Goal: Task Accomplishment & Management: Complete application form

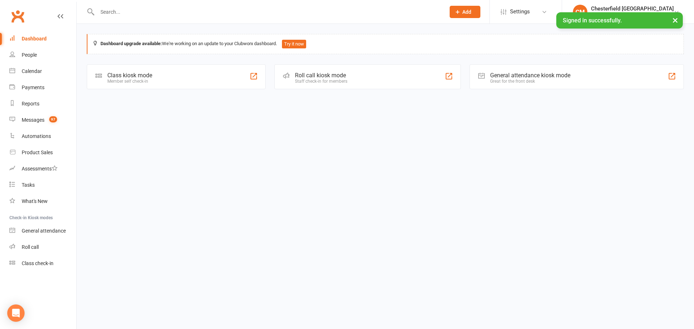
click at [132, 11] on input "text" at bounding box center [267, 12] width 345 height 10
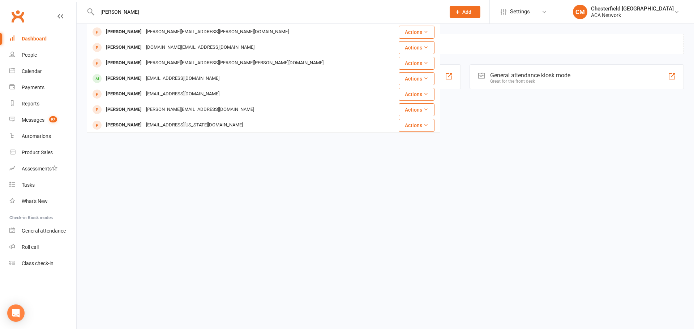
drag, startPoint x: 132, startPoint y: 11, endPoint x: 101, endPoint y: 10, distance: 31.1
click at [101, 10] on input "heather" at bounding box center [267, 12] width 345 height 10
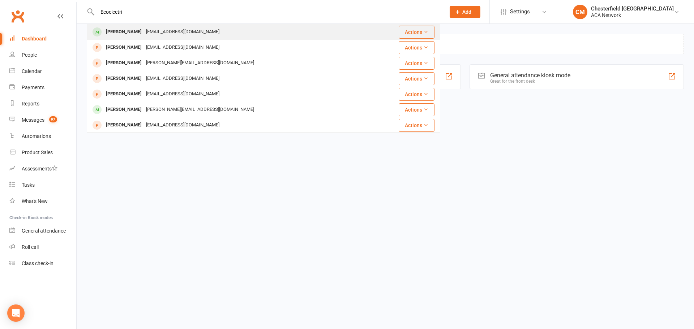
type input "Ecoelectri"
click at [172, 29] on div "heather@ecopowerelectricstl.com" at bounding box center [183, 32] width 78 height 10
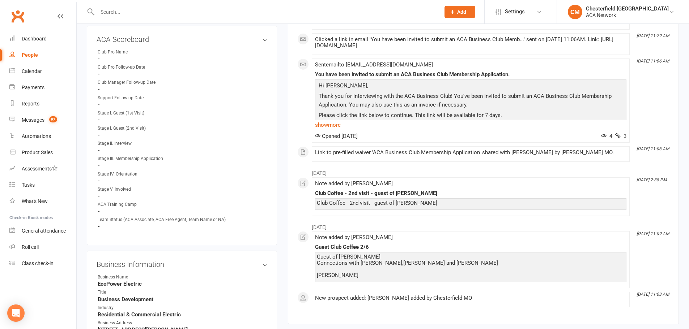
scroll to position [407, 0]
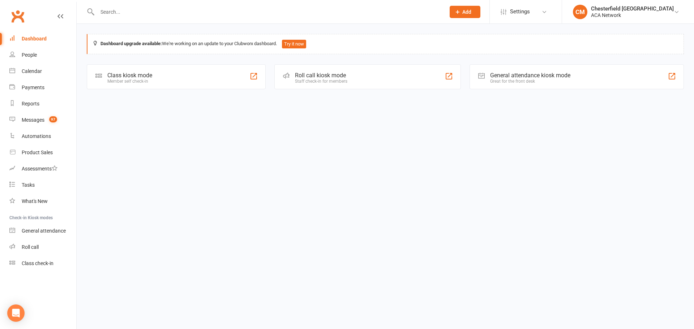
click at [471, 14] on span "Add" at bounding box center [466, 12] width 9 height 6
click at [465, 33] on link "Prospect" at bounding box center [457, 32] width 64 height 17
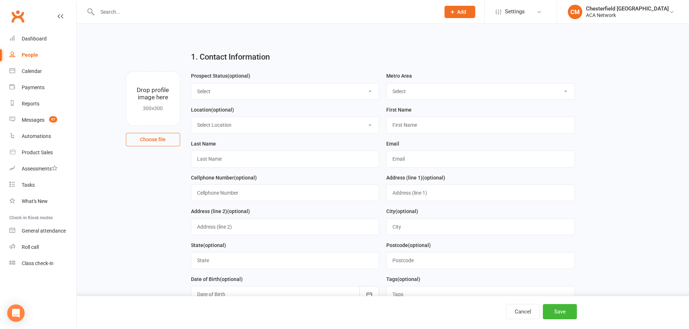
click at [238, 88] on select "Select Lead Guest Interview Not Interested" at bounding box center [285, 92] width 188 height 16
select select "Guest"
click at [191, 84] on select "Select Lead Guest Interview Not Interested" at bounding box center [285, 92] width 188 height 16
click at [424, 92] on select "Select ACA AL-[GEOGRAPHIC_DATA] [GEOGRAPHIC_DATA]-Mobile [GEOGRAPHIC_DATA]-Ft. …" at bounding box center [481, 92] width 188 height 16
select select "MO-[GEOGRAPHIC_DATA][PERSON_NAME]"
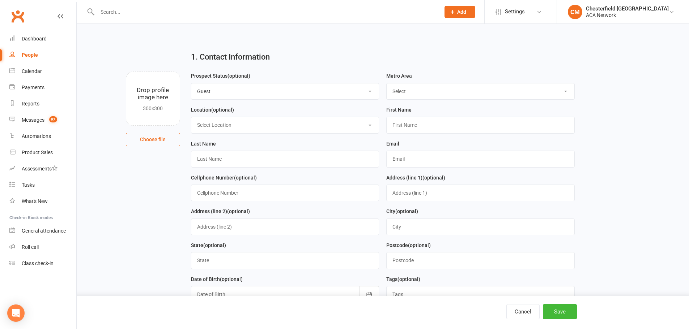
click at [387, 84] on select "Select ACA AL-[GEOGRAPHIC_DATA] [GEOGRAPHIC_DATA]-Mobile [GEOGRAPHIC_DATA]-Ft. …" at bounding box center [481, 92] width 188 height 16
click at [256, 123] on select "Select Location ACA Global Business Club ACA Rookie Club [GEOGRAPHIC_DATA], [GE…" at bounding box center [285, 125] width 188 height 16
select select "5"
click at [191, 118] on select "Select Location ACA Global Business Club ACA Rookie Club [GEOGRAPHIC_DATA], [GE…" at bounding box center [285, 125] width 188 height 16
click at [414, 121] on input "text" at bounding box center [480, 125] width 188 height 17
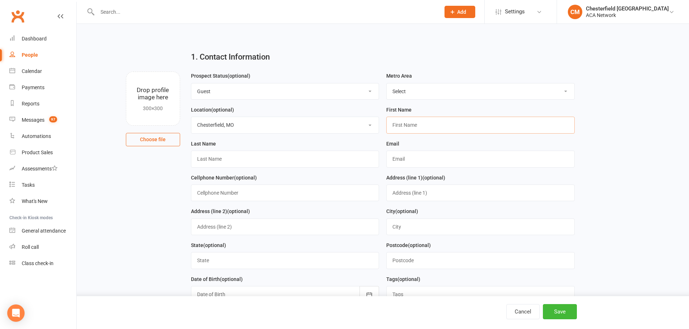
click at [427, 131] on input "text" at bounding box center [480, 125] width 188 height 17
click at [427, 126] on input "text" at bounding box center [480, 125] width 188 height 17
type input "Sontez"
click at [289, 161] on input "text" at bounding box center [285, 159] width 188 height 17
type input "[PERSON_NAME]"
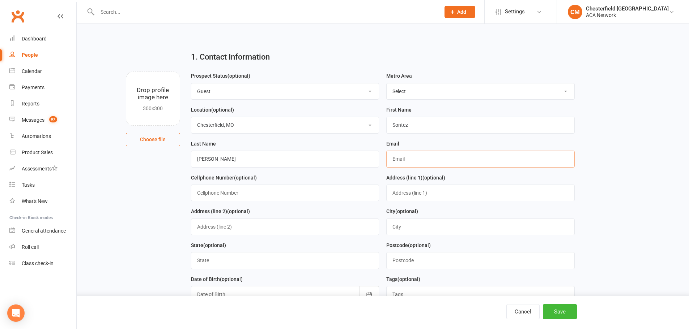
click at [405, 163] on input "text" at bounding box center [480, 159] width 188 height 17
click at [345, 197] on input "text" at bounding box center [285, 193] width 188 height 17
type input "314479-6709"
click at [414, 194] on input "text" at bounding box center [480, 193] width 188 height 17
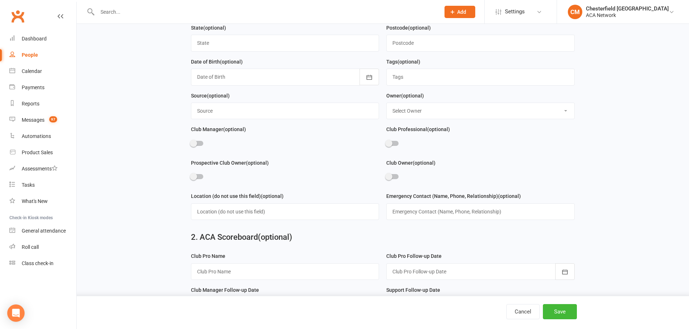
scroll to position [217, 0]
click at [306, 120] on input "text" at bounding box center [285, 111] width 188 height 17
type input "[PERSON_NAME]"
click at [407, 120] on select "Select Owner [PERSON_NAME] [PERSON_NAME] ACA Global ACA Marketing [PERSON_NAME]…" at bounding box center [481, 112] width 188 height 16
click at [410, 115] on select "Select Owner [PERSON_NAME] [PERSON_NAME] ACA Global ACA Marketing [PERSON_NAME]…" at bounding box center [481, 112] width 188 height 16
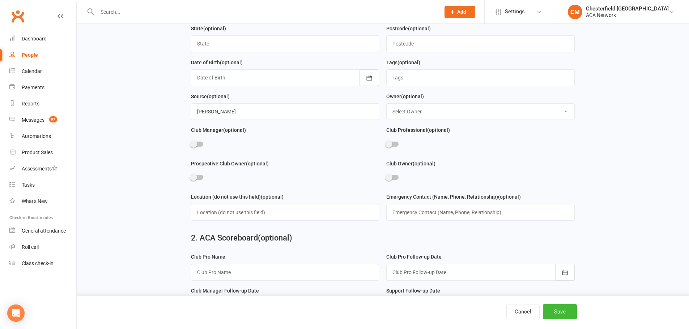
click at [410, 115] on select "Select Owner [PERSON_NAME] [PERSON_NAME] ACA Global ACA Marketing [PERSON_NAME]…" at bounding box center [481, 112] width 188 height 16
click at [363, 139] on div "Club Manager (optional)" at bounding box center [285, 139] width 188 height 27
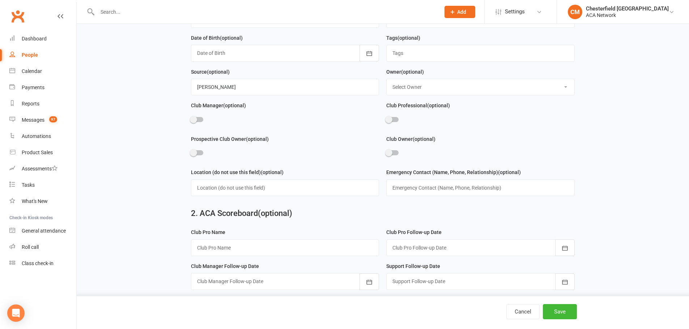
scroll to position [253, 0]
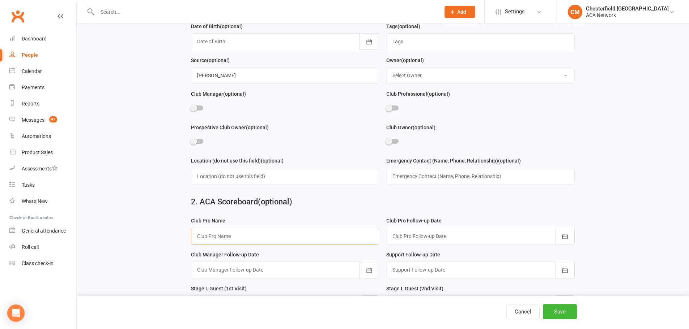
click at [311, 241] on input "text" at bounding box center [285, 236] width 188 height 17
type input "[PERSON_NAME]"
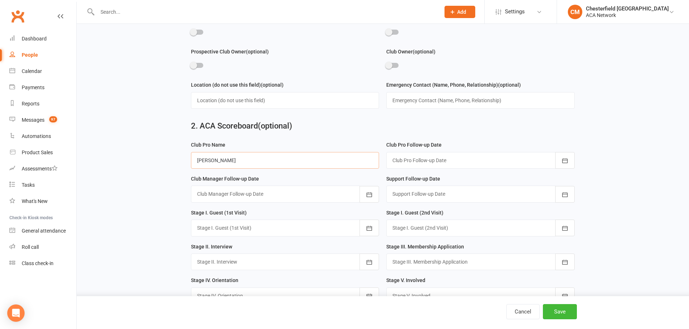
scroll to position [362, 0]
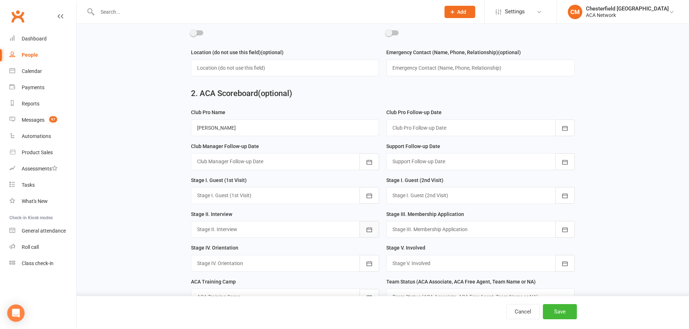
click at [369, 232] on icon "button" at bounding box center [369, 229] width 7 height 7
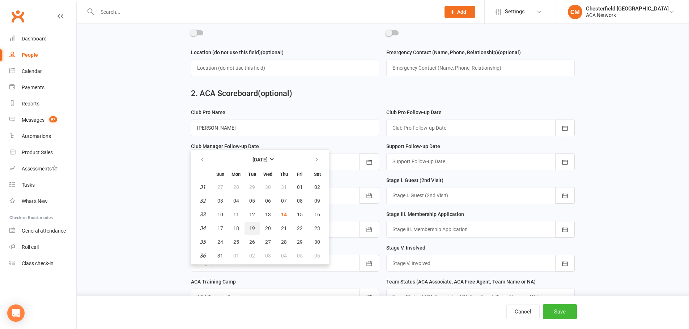
click at [255, 231] on span "19" at bounding box center [252, 229] width 6 height 6
type input "[DATE]"
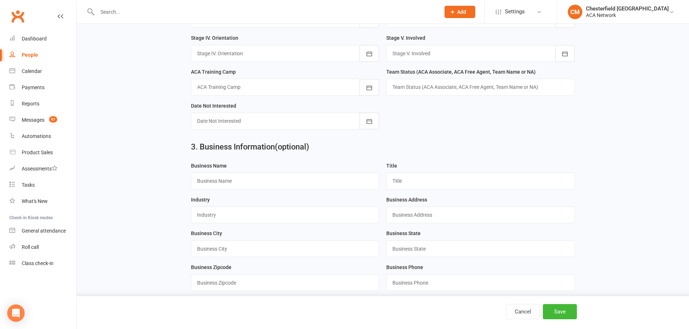
scroll to position [579, 0]
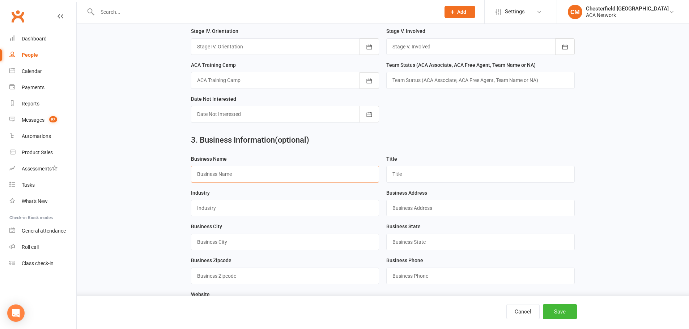
click at [271, 183] on input "text" at bounding box center [285, 174] width 188 height 17
click at [272, 182] on input "text" at bounding box center [285, 174] width 188 height 17
paste input "[PERSON_NAME] and Sons Funeral Homes"
type input "[PERSON_NAME] and Sons Funeral Homes"
click at [413, 180] on input "text" at bounding box center [480, 174] width 188 height 17
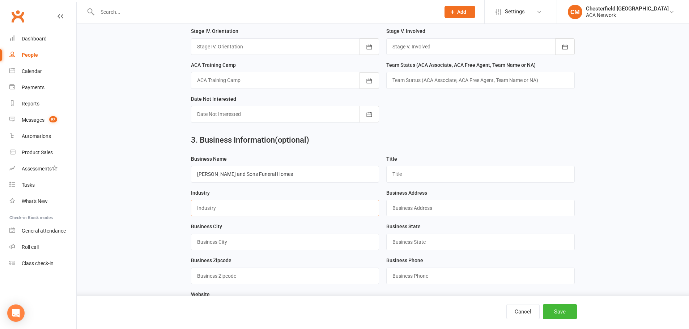
click at [314, 209] on input "text" at bounding box center [285, 208] width 188 height 17
type input "death care"
click at [410, 216] on input "text" at bounding box center [480, 208] width 188 height 17
paste input "[URL][DOMAIN_NAME][PERSON_NAME]"
type input "[URL][DOMAIN_NAME][PERSON_NAME]"
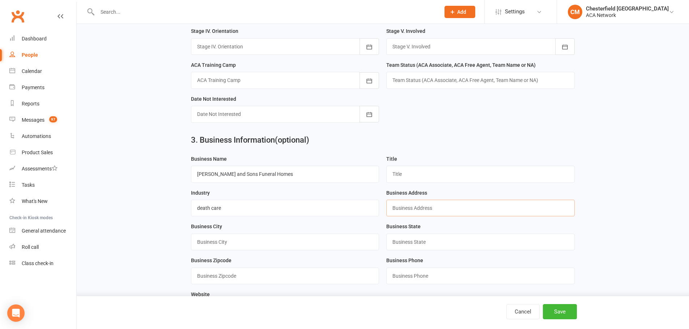
scroll to position [0, 0]
click at [233, 251] on input "text" at bounding box center [285, 242] width 188 height 17
click at [421, 214] on input "text" at bounding box center [480, 208] width 188 height 17
type input "[STREET_ADDRESS][PERSON_NAME]"
click at [286, 251] on input "text" at bounding box center [285, 242] width 188 height 17
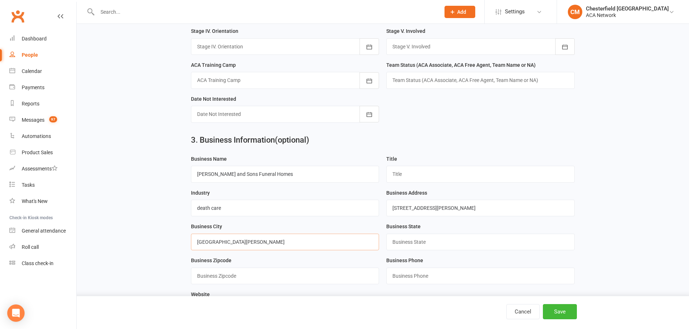
type input "[GEOGRAPHIC_DATA][PERSON_NAME]"
type input "Mo"
type input "63129"
click at [319, 217] on input "death care" at bounding box center [285, 208] width 188 height 17
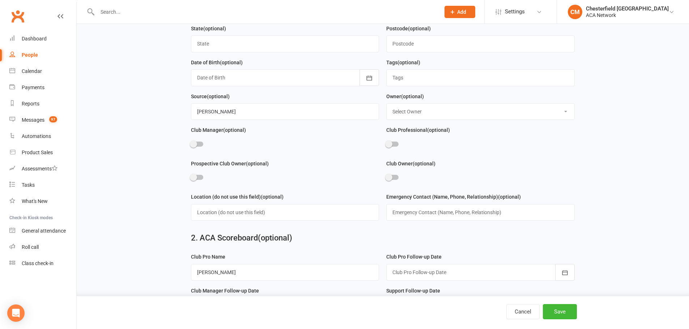
scroll to position [36, 0]
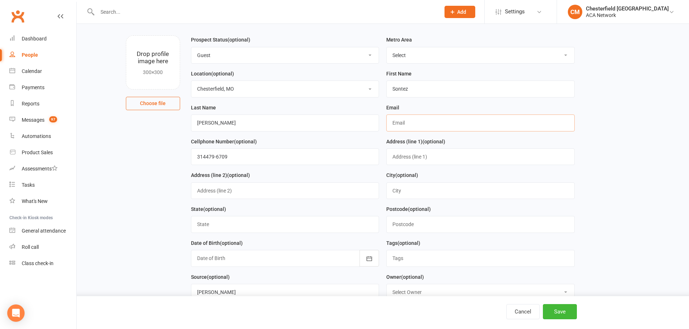
paste input "[EMAIL_ADDRESS][DOMAIN_NAME]"
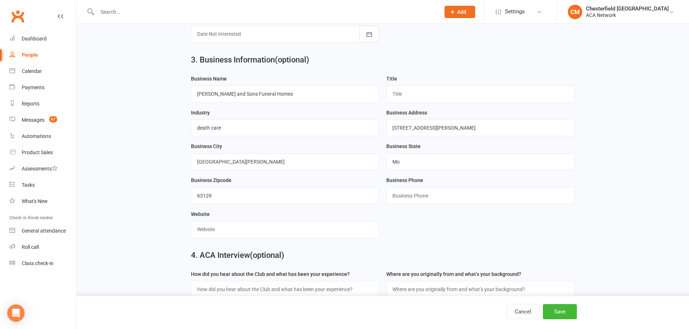
scroll to position [759, 0]
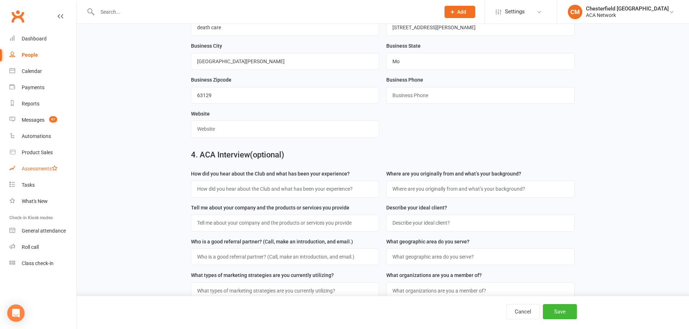
type input "[EMAIL_ADDRESS][DOMAIN_NAME]"
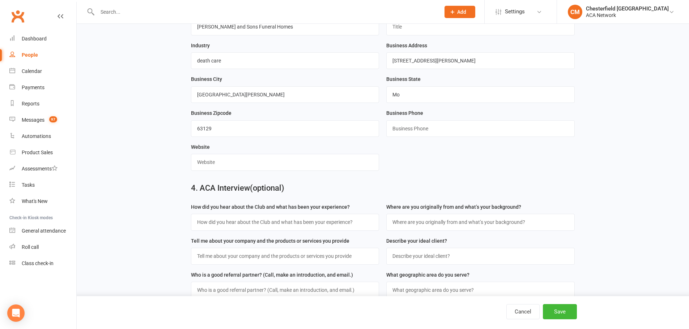
scroll to position [687, 0]
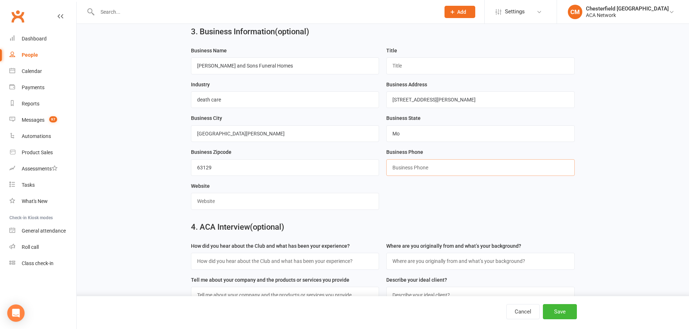
paste input "[PHONE_NUMBER]"
type input "[PHONE_NUMBER]"
click at [449, 196] on form "Business Name [PERSON_NAME] and Sons Funeral Homes Title Industry death care Bu…" at bounding box center [382, 131] width 391 height 170
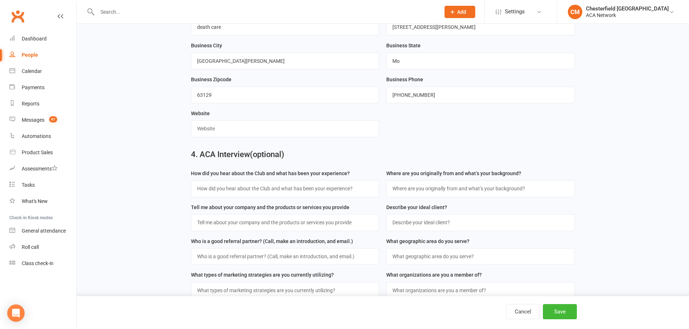
scroll to position [868, 0]
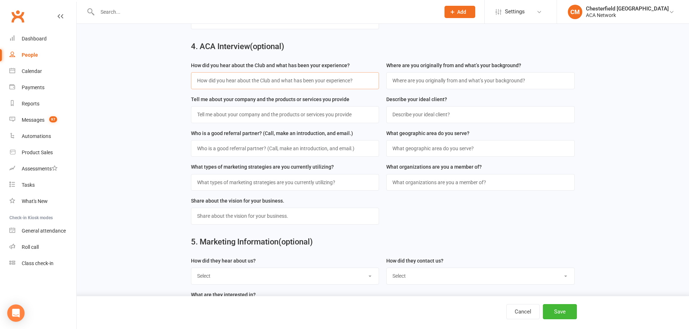
click at [317, 89] on input "text" at bounding box center [285, 80] width 188 height 17
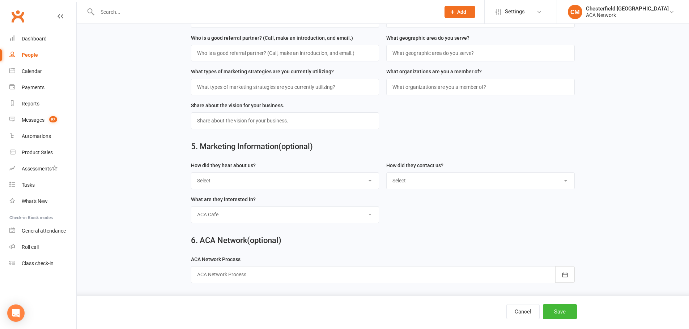
scroll to position [974, 0]
type input "Non-member [PERSON_NAME]"
click at [353, 184] on select "Select Google Through A Friend Poster Magazine Walk by Facebook" at bounding box center [285, 181] width 188 height 16
select select "Through A Friend"
click at [191, 173] on select "Select Google Through A Friend Poster Magazine Walk by Facebook" at bounding box center [285, 181] width 188 height 16
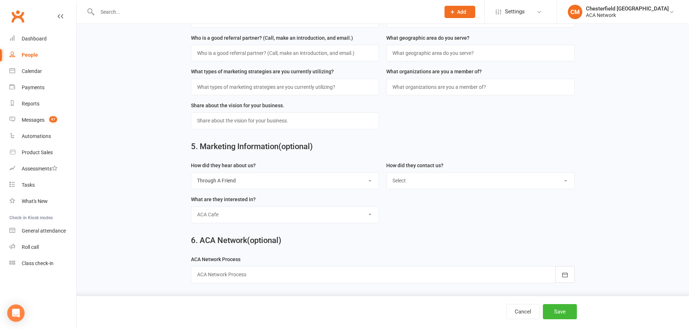
click at [407, 184] on select "Select Phone Email In-Club" at bounding box center [481, 181] width 188 height 16
select select "In-Club"
click at [387, 173] on select "Select Phone Email In-Club" at bounding box center [481, 181] width 188 height 16
click at [587, 321] on div "Cancel Save" at bounding box center [344, 312] width 689 height 33
click at [567, 318] on button "Save" at bounding box center [560, 311] width 34 height 15
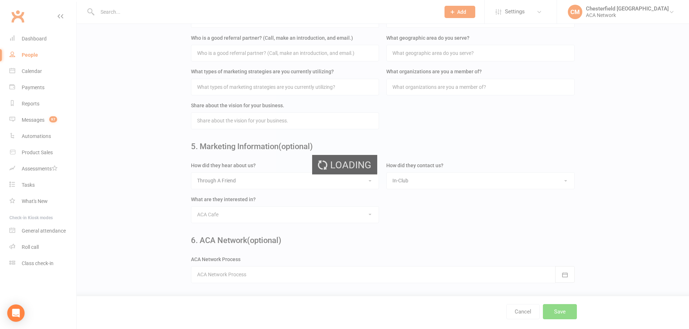
scroll to position [0, 0]
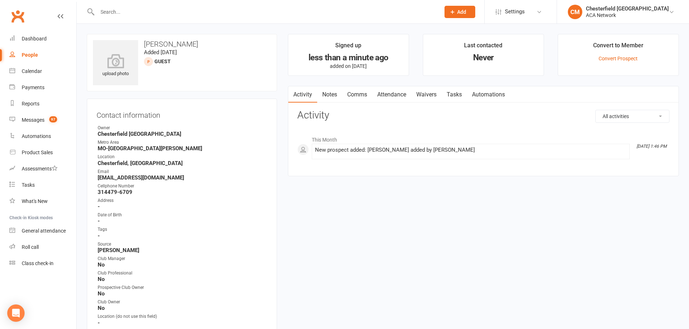
click at [336, 96] on link "Notes" at bounding box center [329, 94] width 25 height 17
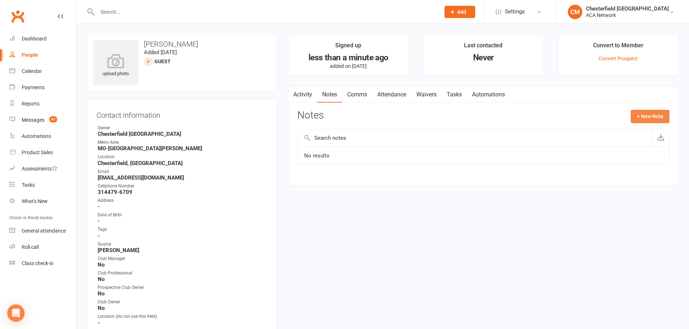
click at [646, 119] on button "+ New Note" at bounding box center [650, 116] width 39 height 13
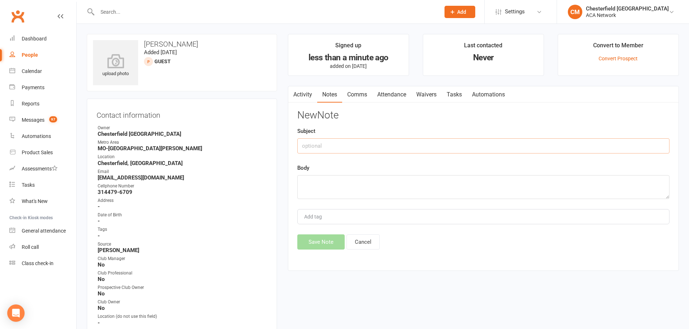
click at [345, 145] on input "text" at bounding box center [483, 145] width 372 height 15
type input "c"
type input "Club Coffee [DATE]"
click at [340, 189] on textarea at bounding box center [483, 187] width 372 height 24
click at [381, 187] on textarea "[PERSON_NAME] was told about the" at bounding box center [483, 187] width 372 height 24
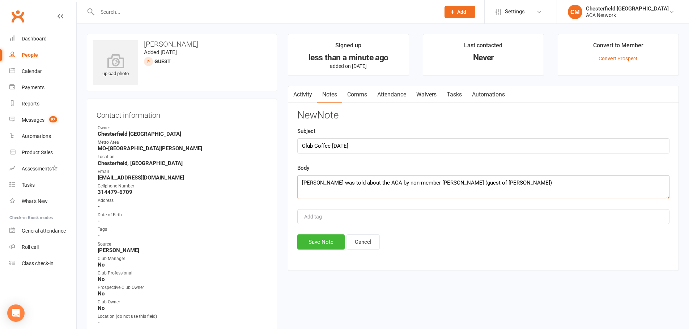
click at [496, 183] on textarea "[PERSON_NAME] was told about the ACA by non-member [PERSON_NAME] (guest of [PER…" at bounding box center [483, 187] width 372 height 24
click at [522, 178] on textarea "[PERSON_NAME] was told about the ACA by non-member [PERSON_NAME] (guest of [PER…" at bounding box center [483, 187] width 372 height 24
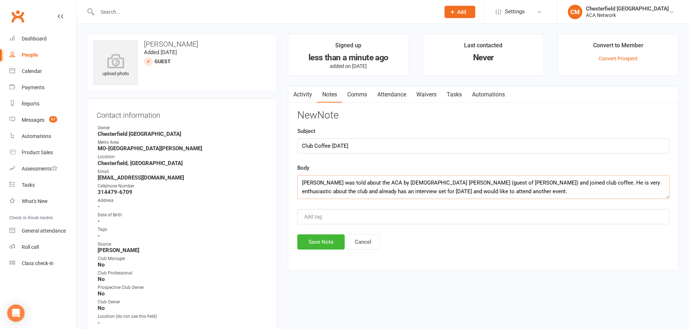
type textarea "[PERSON_NAME] was told about the ACA by [DEMOGRAPHIC_DATA] [PERSON_NAME] (guest…"
click at [418, 218] on div "Add tag" at bounding box center [483, 216] width 372 height 15
click at [399, 215] on div "Add tag" at bounding box center [483, 216] width 372 height 15
type input "Club coffee [DATE]"
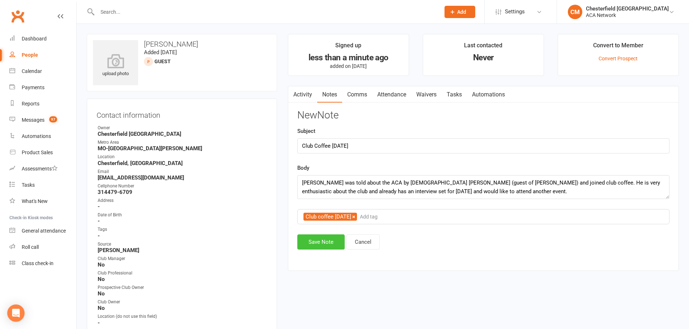
click at [317, 242] on button "Save Note" at bounding box center [320, 242] width 47 height 15
